Goal: Navigation & Orientation: Find specific page/section

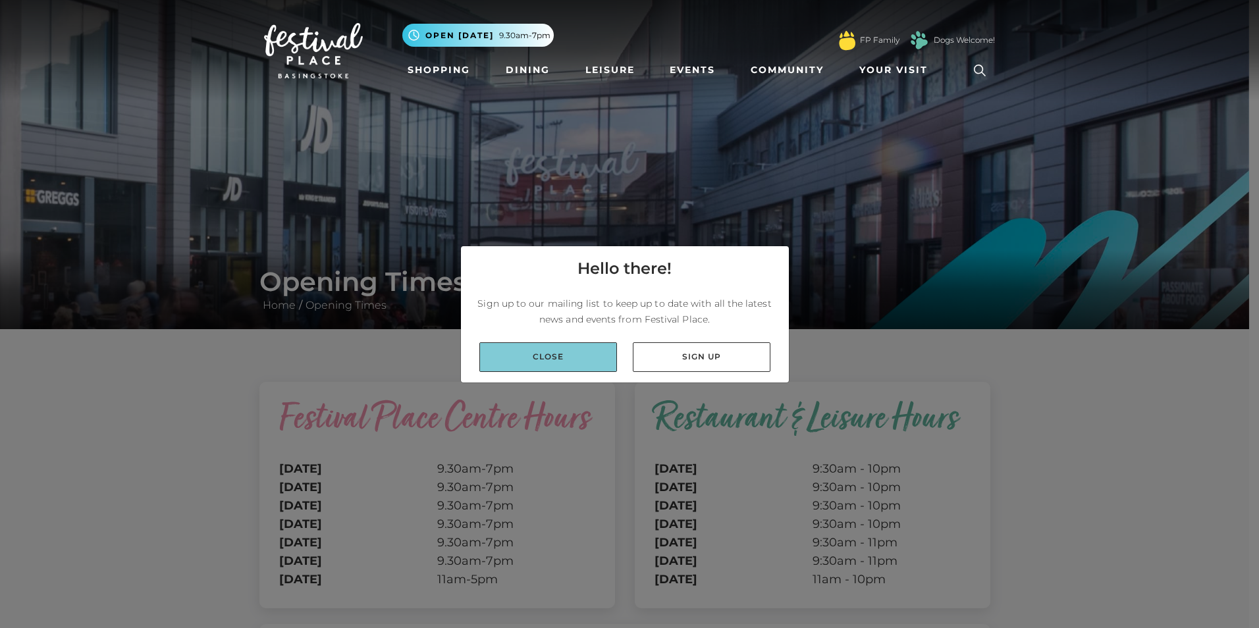
click at [578, 357] on link "Close" at bounding box center [548, 357] width 138 height 30
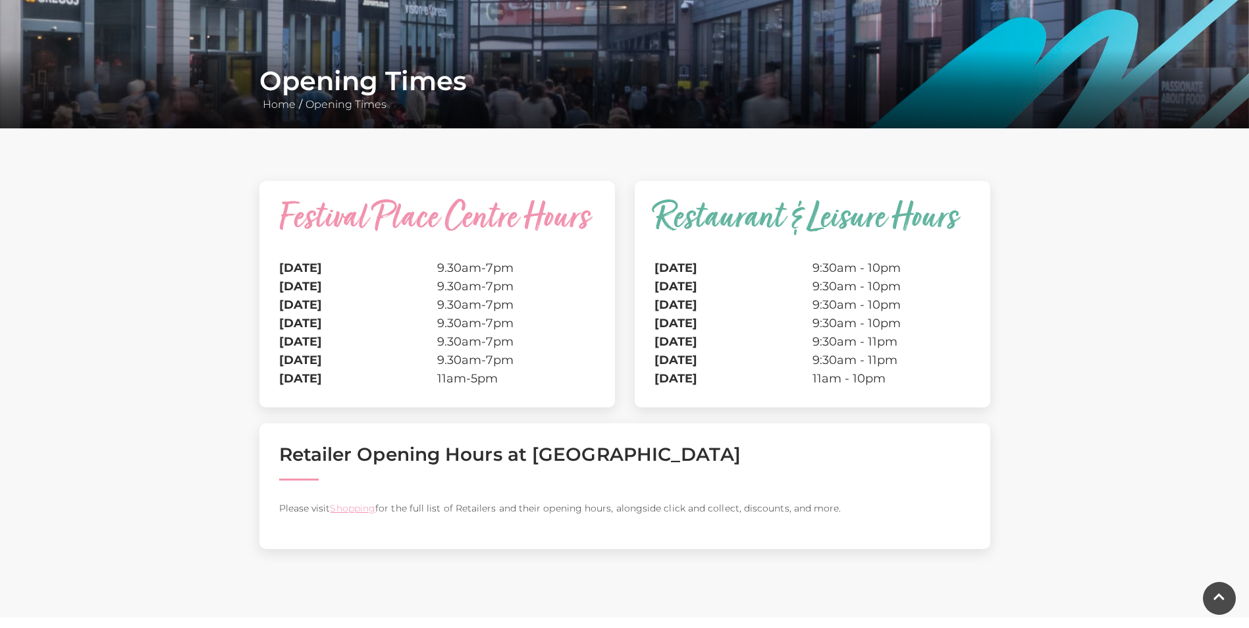
scroll to position [198, 0]
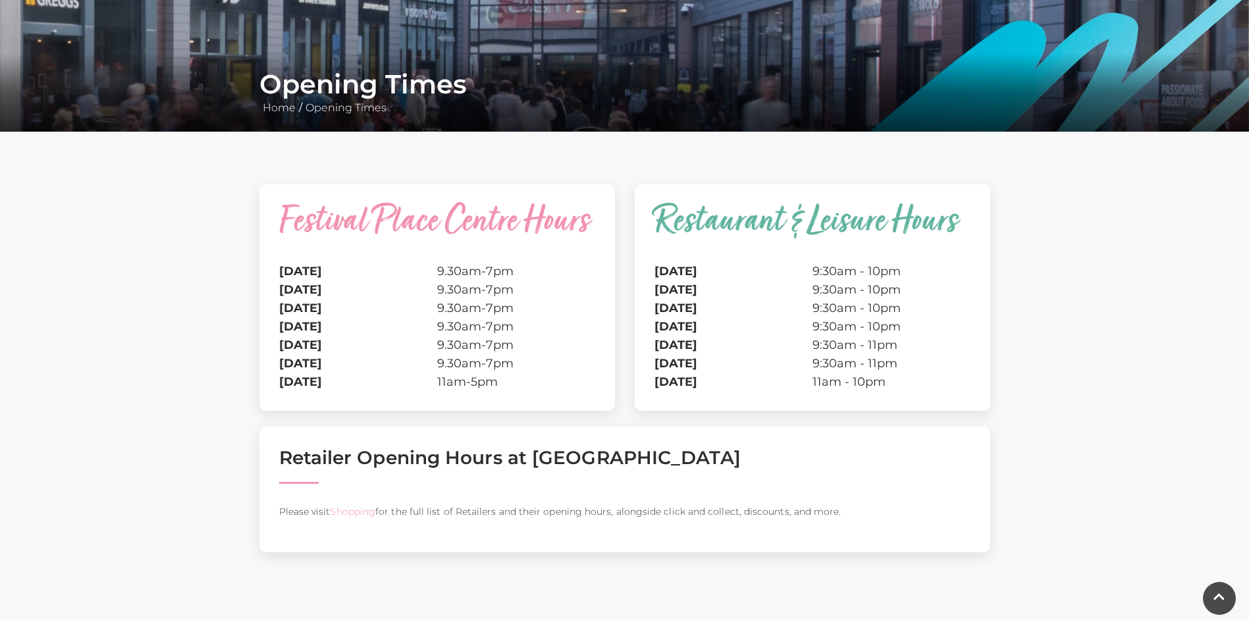
click at [348, 512] on link "Shopping" at bounding box center [352, 512] width 45 height 12
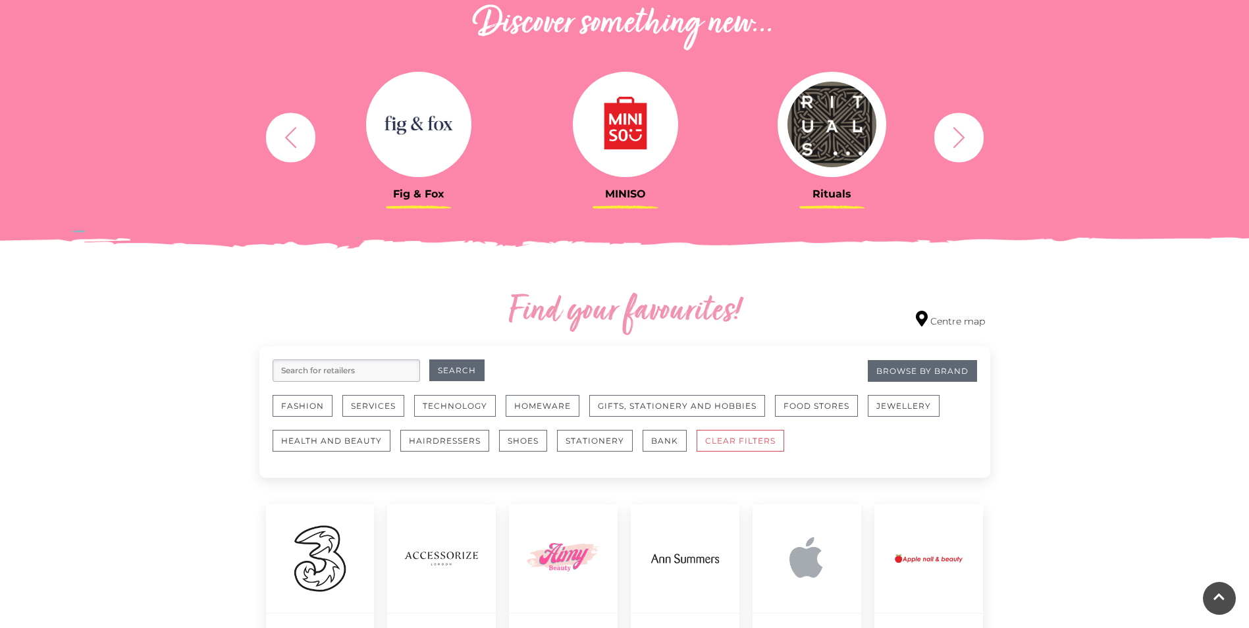
scroll to position [461, 0]
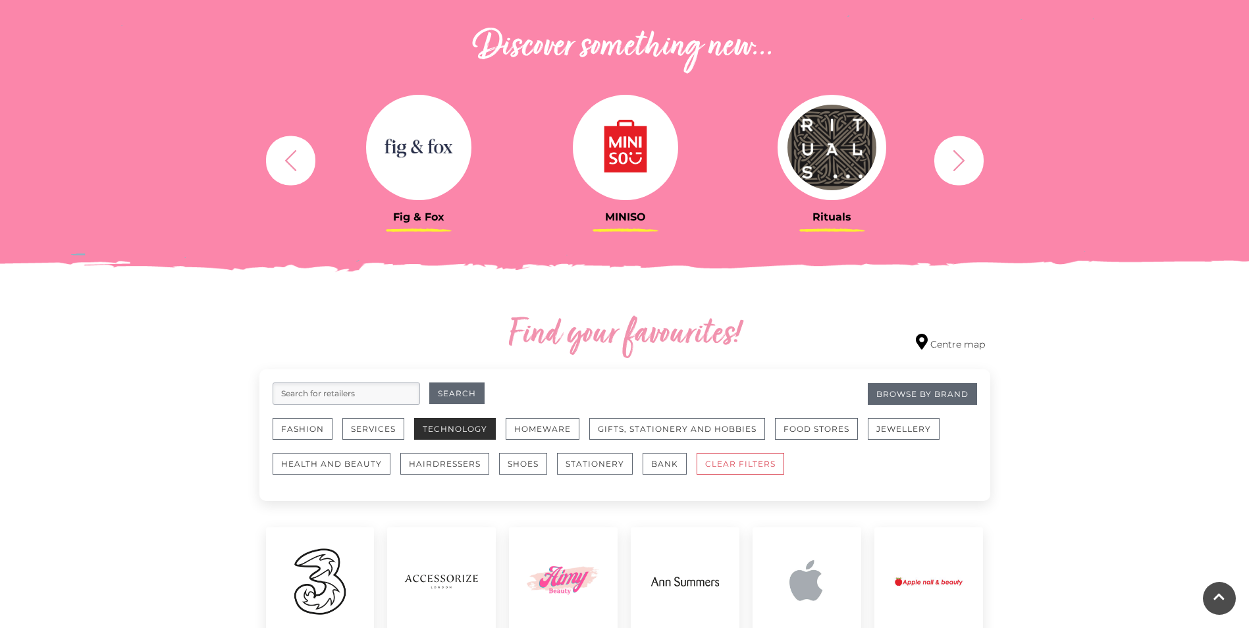
click at [458, 425] on button "Technology" at bounding box center [455, 429] width 82 height 22
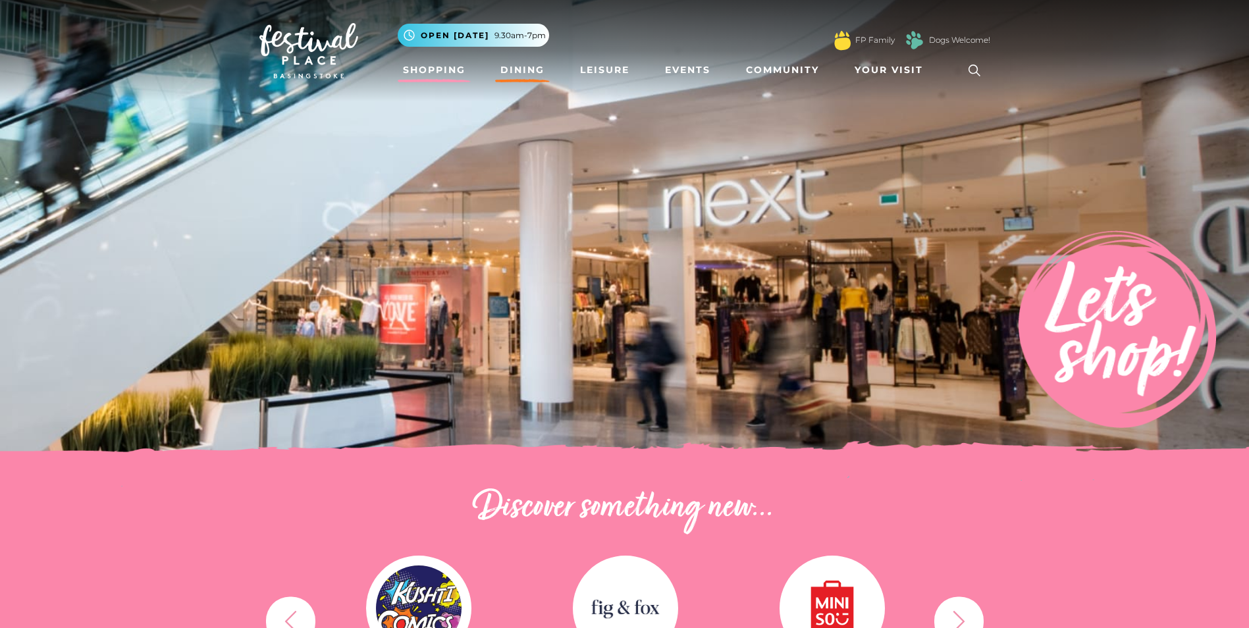
click at [524, 65] on link "Dining" at bounding box center [522, 70] width 55 height 24
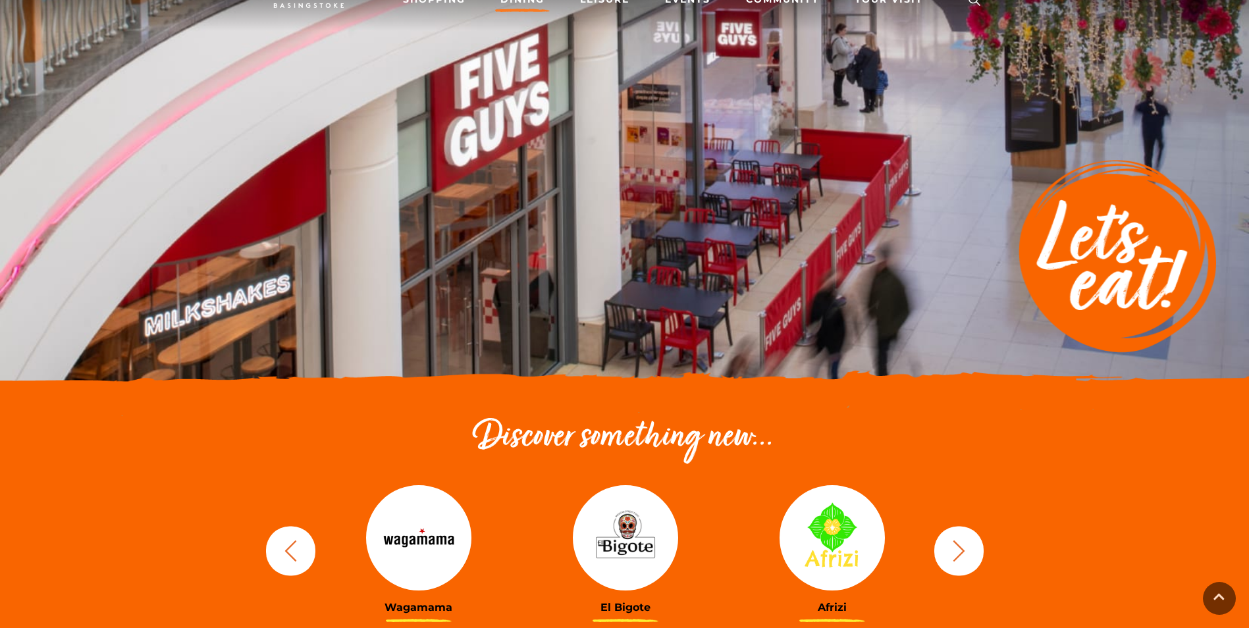
scroll to position [190, 0]
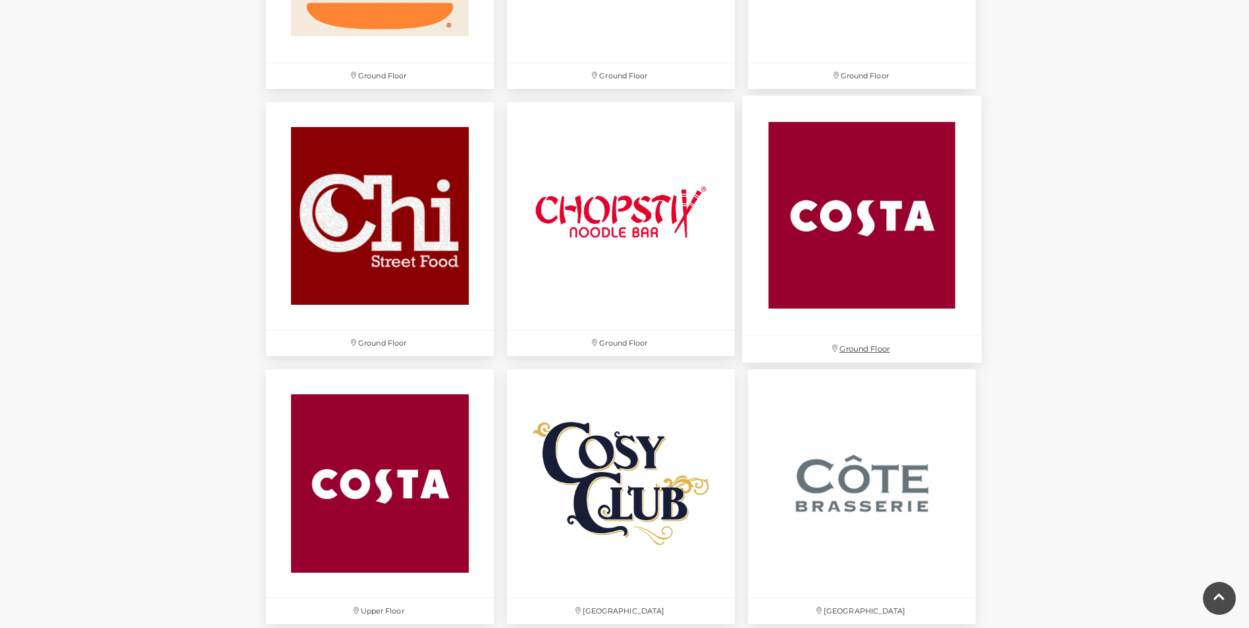
scroll to position [1580, 0]
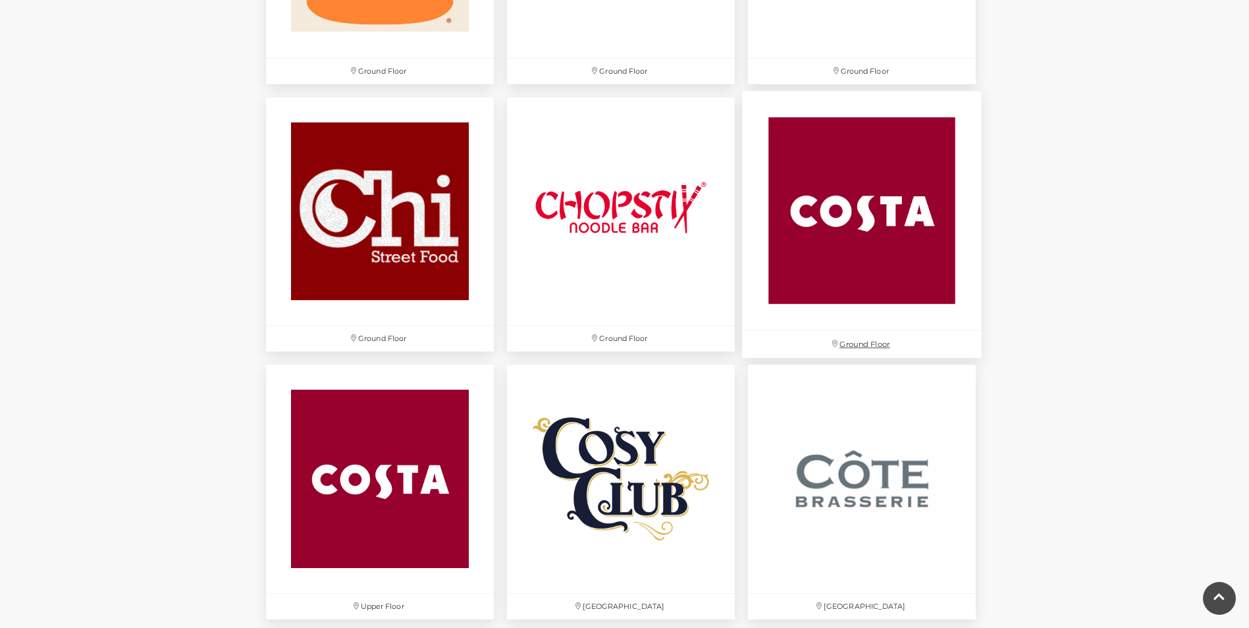
click at [865, 343] on p "Ground Floor" at bounding box center [862, 344] width 240 height 27
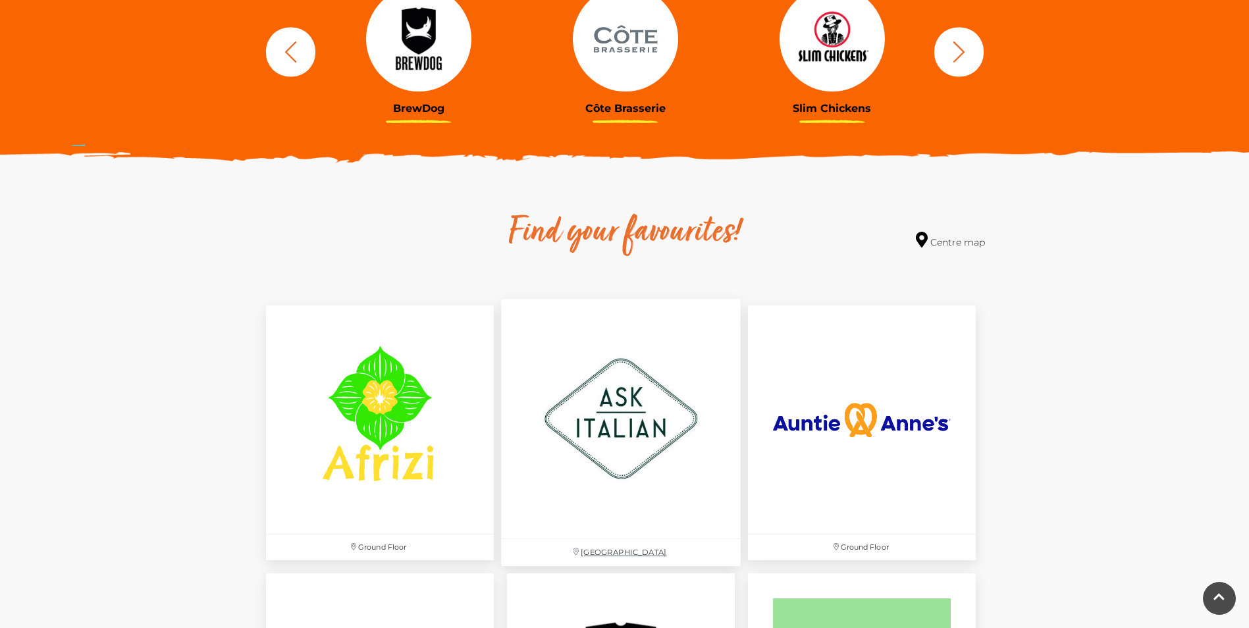
scroll to position [790, 0]
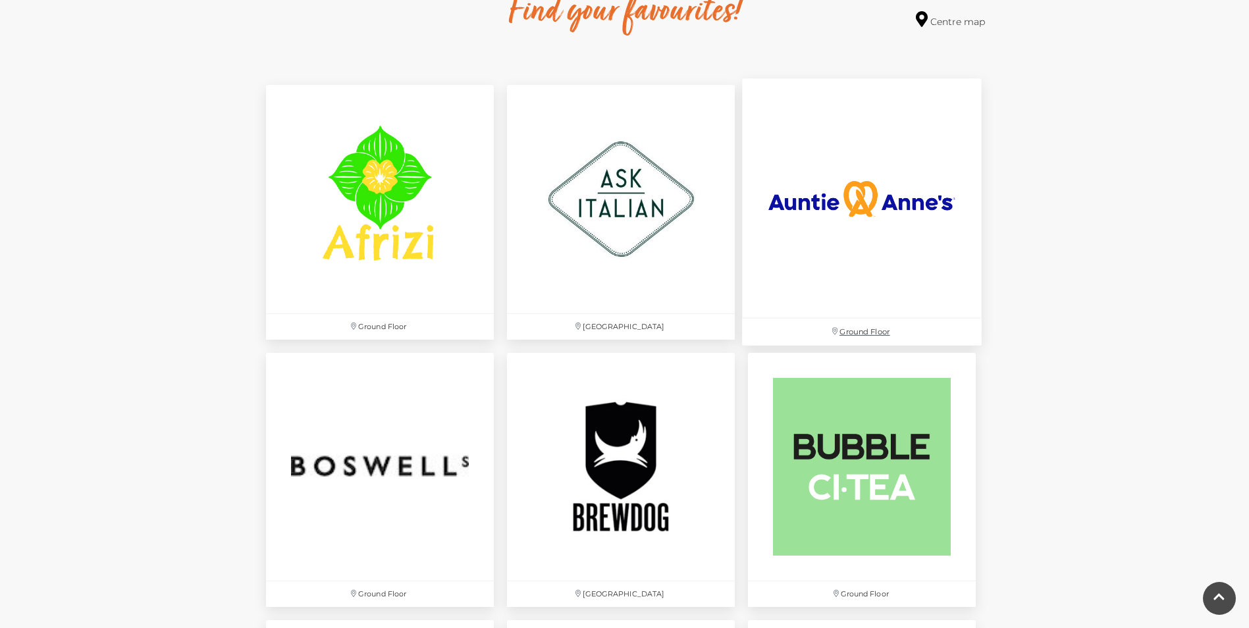
click at [857, 333] on p "Ground Floor" at bounding box center [862, 332] width 240 height 27
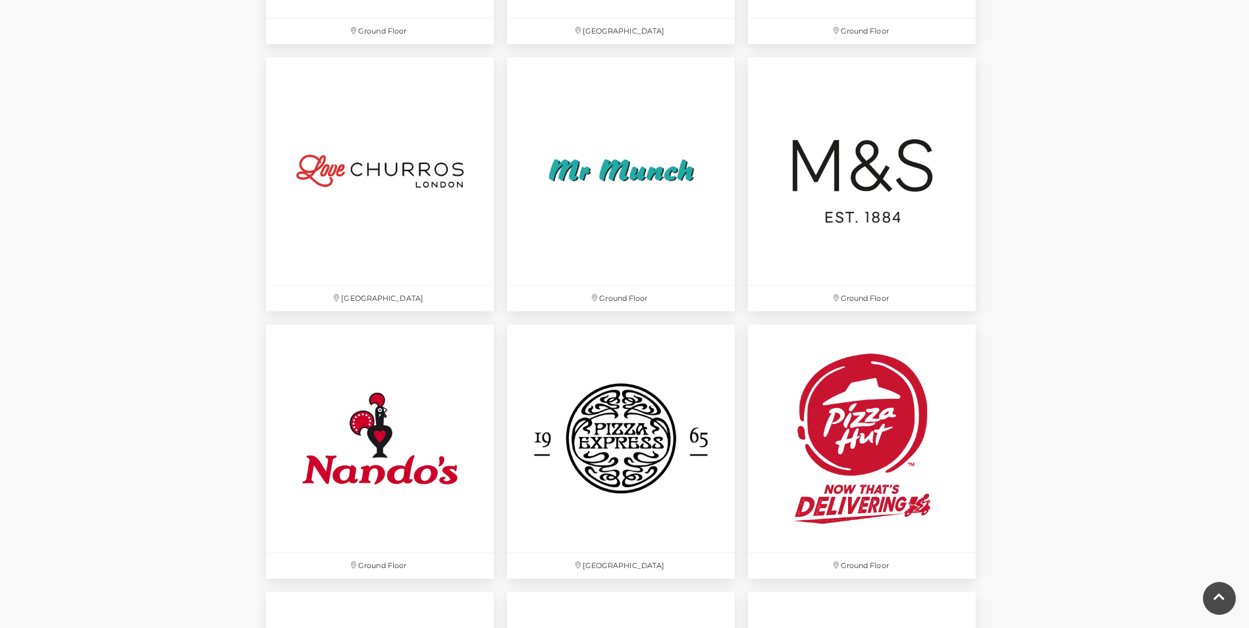
scroll to position [3226, 0]
click at [836, 231] on img at bounding box center [862, 170] width 240 height 240
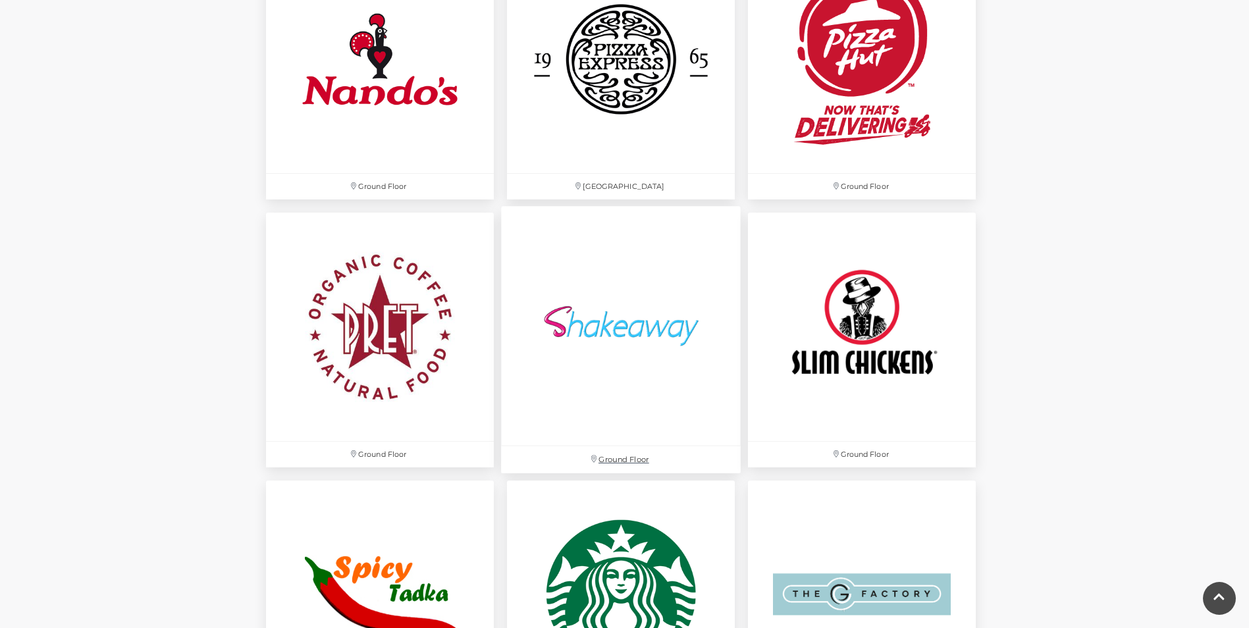
scroll to position [3621, 0]
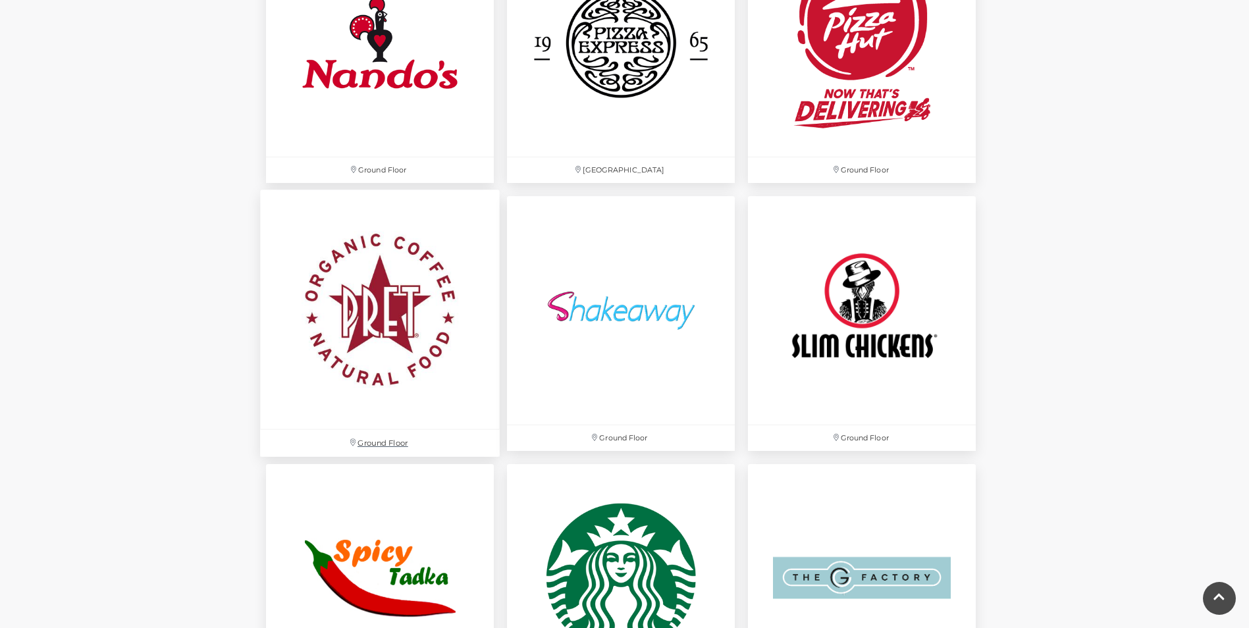
click at [383, 442] on p "Ground Floor" at bounding box center [380, 443] width 240 height 27
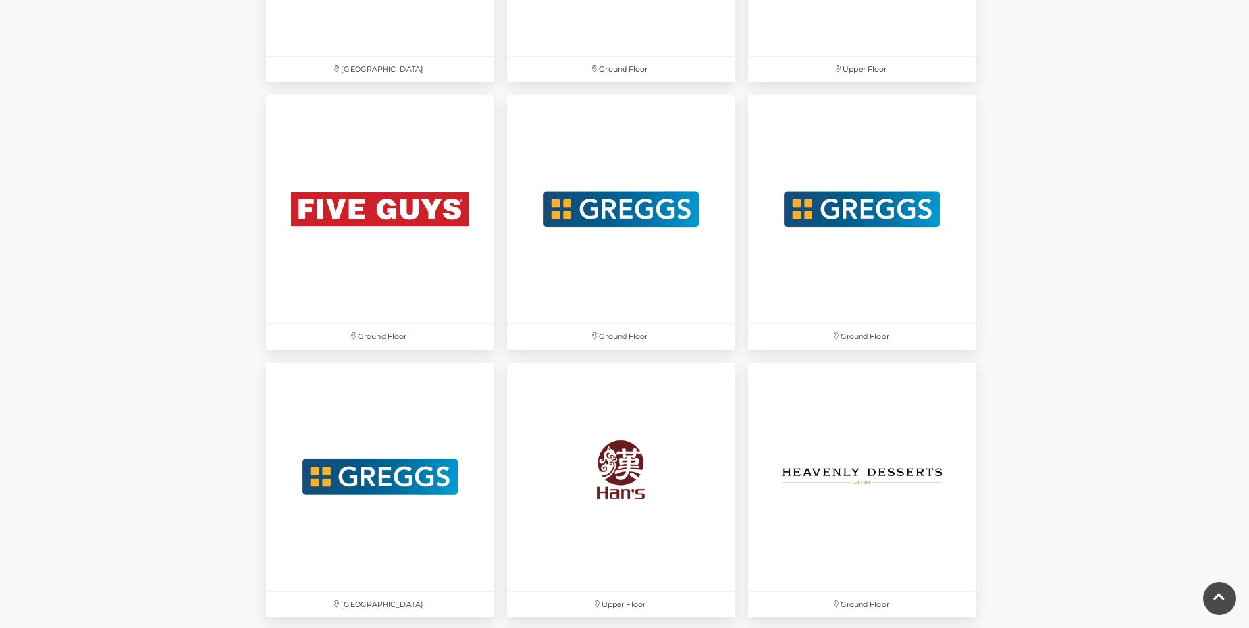
scroll to position [2370, 0]
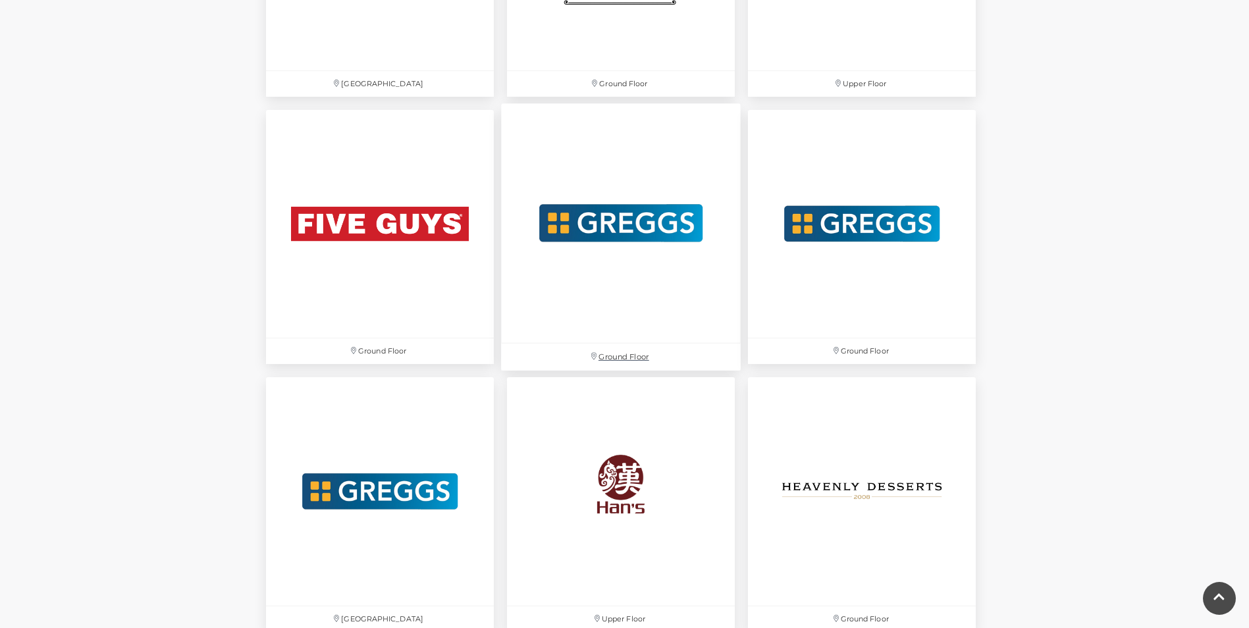
click at [616, 359] on p "Ground Floor" at bounding box center [621, 357] width 240 height 27
click at [847, 355] on p "Ground Floor" at bounding box center [862, 357] width 240 height 27
